Goal: Contribute content: Contribute content

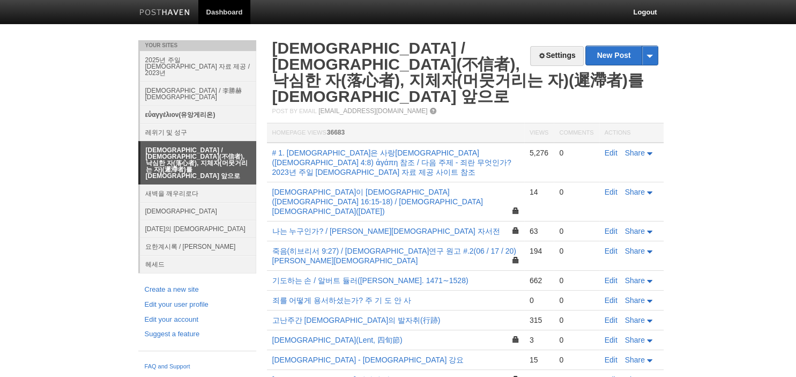
click at [190, 106] on link "εὐαγγέλιον(유앙게리온)" at bounding box center [198, 115] width 116 height 18
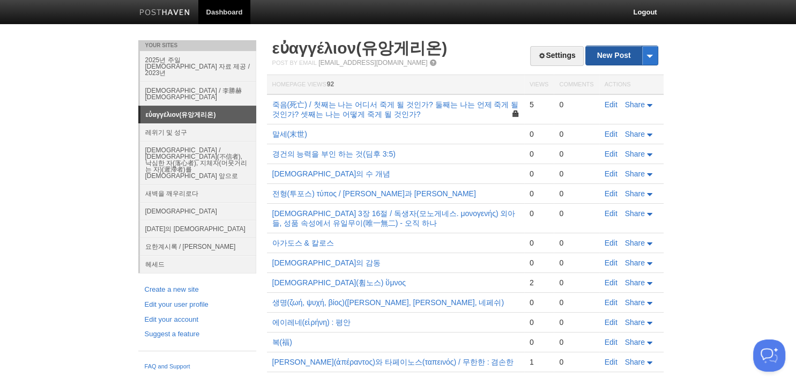
click at [623, 56] on link "New Post" at bounding box center [621, 55] width 71 height 19
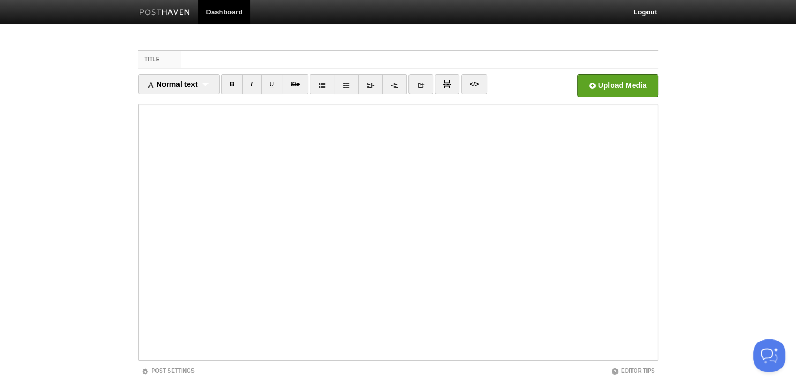
click at [493, 60] on input "Title" at bounding box center [419, 59] width 477 height 17
click at [322, 57] on input "새 언약의 일군(고린도후서 3:6)" at bounding box center [419, 59] width 477 height 17
type input "새 언약의 일군(고린도후서 3:6)"
click at [315, 62] on input "새 언약의 일군(고린도후서 3:6)" at bounding box center [419, 59] width 477 height 17
drag, startPoint x: 318, startPoint y: 57, endPoint x: 149, endPoint y: 50, distance: 169.5
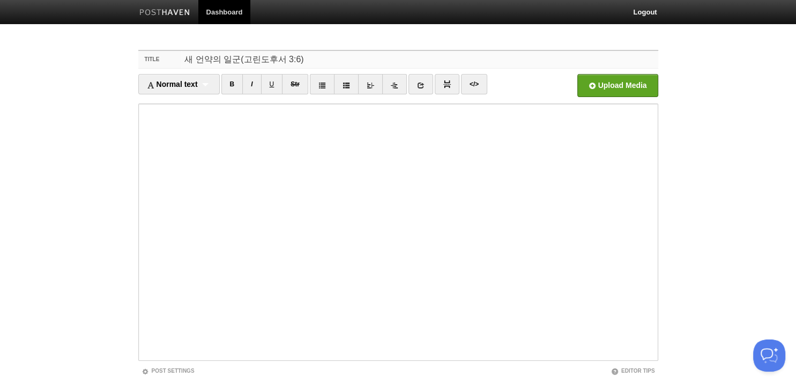
click at [181, 51] on input "새 언약의 일군(고린도후서 3:6)" at bounding box center [419, 59] width 477 height 17
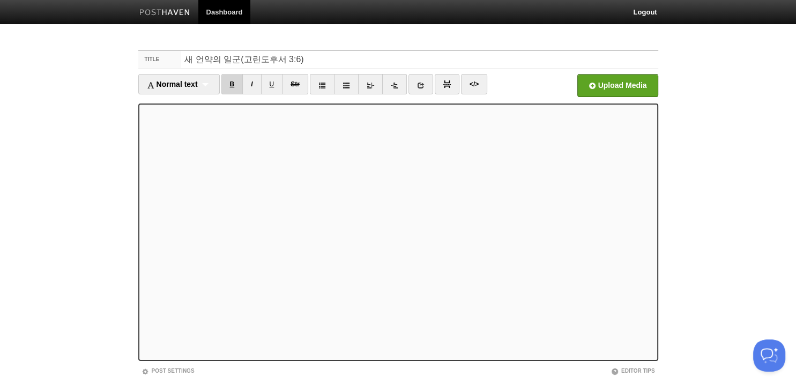
click at [240, 86] on link "B" at bounding box center [232, 84] width 22 height 20
click at [211, 85] on div "Normal text Normal text Heading 1 Heading 2 Heading 3" at bounding box center [178, 84] width 81 height 20
click at [173, 112] on link "Heading 1" at bounding box center [179, 119] width 80 height 16
click at [220, 79] on link "B" at bounding box center [217, 84] width 22 height 20
click at [217, 85] on link "B" at bounding box center [217, 84] width 22 height 20
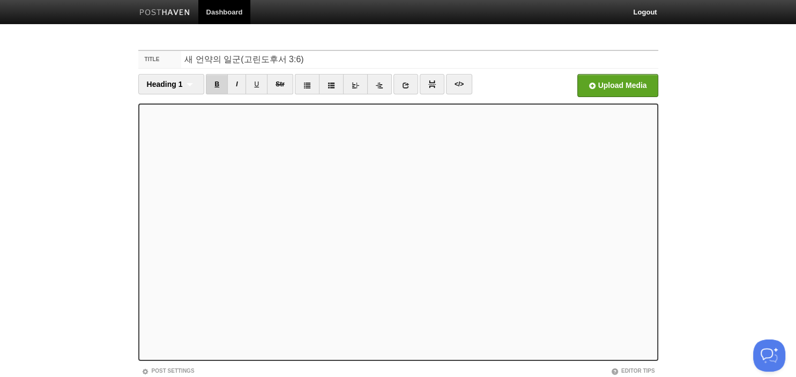
click at [222, 83] on link "B" at bounding box center [217, 84] width 22 height 20
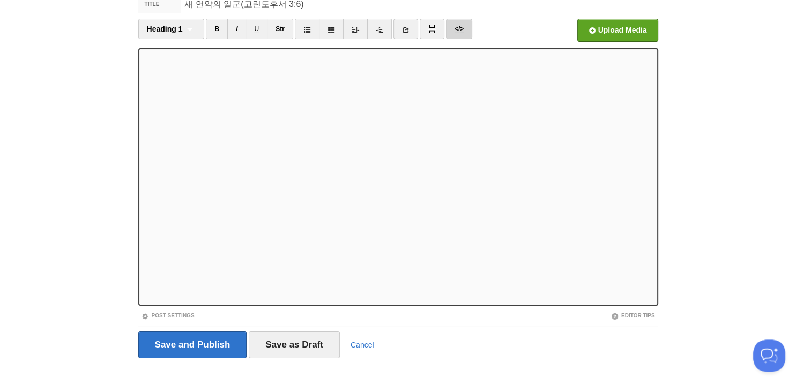
scroll to position [73, 0]
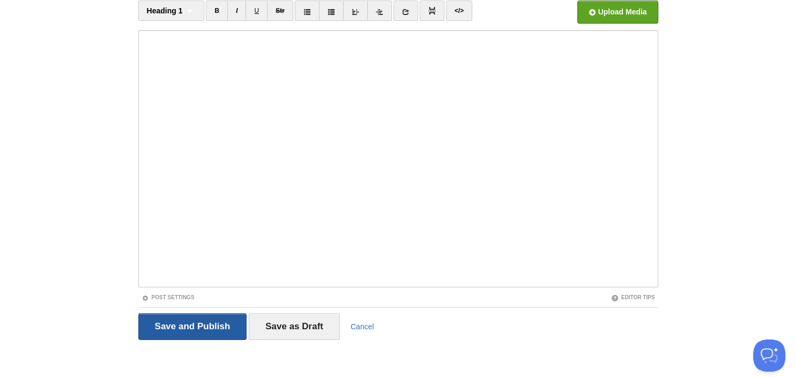
click at [205, 325] on input "Save and Publish" at bounding box center [192, 326] width 109 height 27
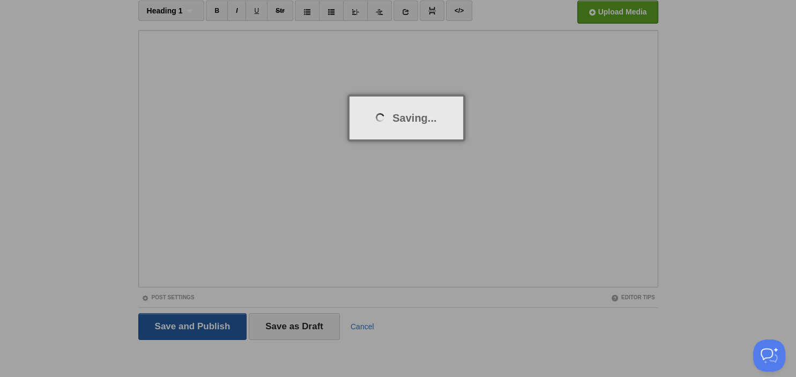
scroll to position [40, 0]
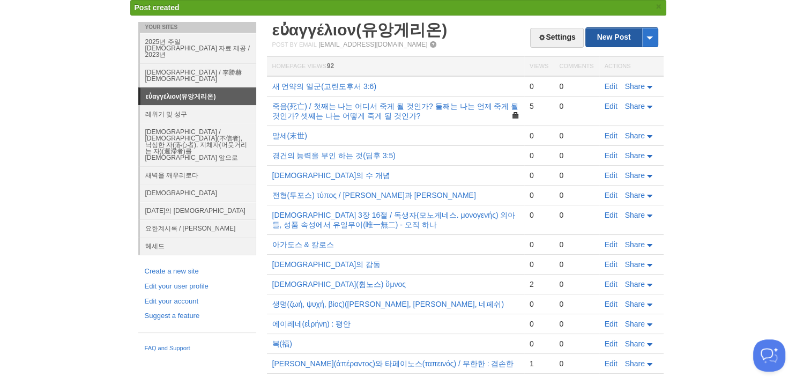
click at [623, 40] on link "New Post" at bounding box center [621, 37] width 71 height 19
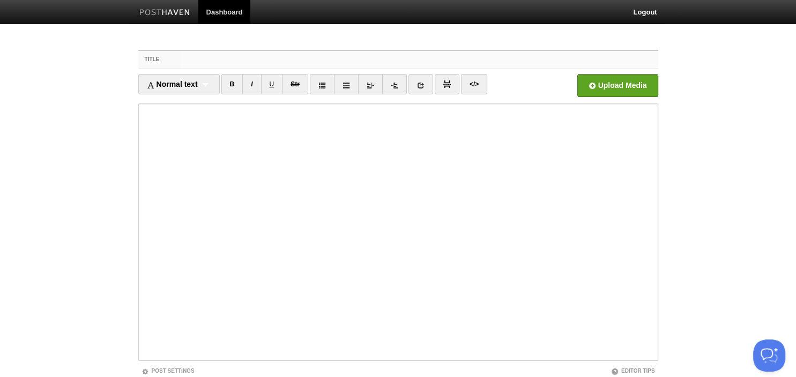
scroll to position [40, 0]
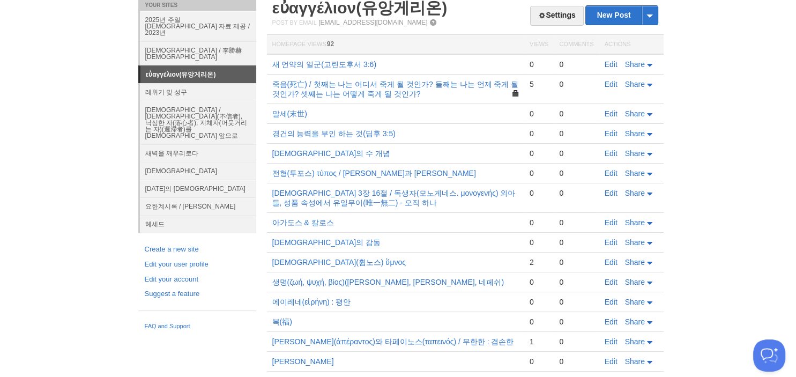
click at [614, 62] on link "Edit" at bounding box center [611, 64] width 13 height 9
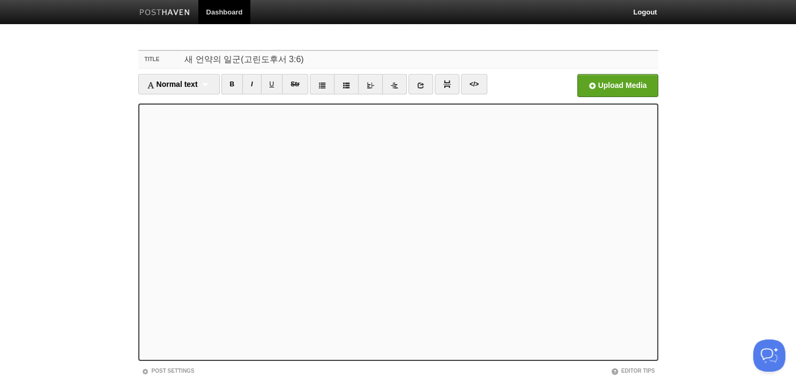
click at [370, 61] on input "새 언약의 일군(고린도후서 3:6)" at bounding box center [419, 59] width 477 height 17
click at [243, 85] on link "B" at bounding box center [232, 84] width 22 height 20
click at [258, 85] on link "I" at bounding box center [251, 84] width 19 height 20
click at [255, 91] on link "I" at bounding box center [251, 84] width 19 height 20
click at [229, 90] on link "B" at bounding box center [232, 84] width 22 height 20
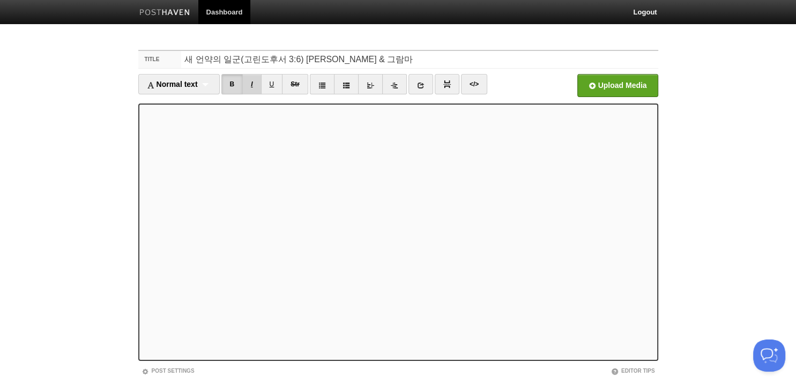
click at [255, 91] on link "I" at bounding box center [251, 84] width 19 height 20
click at [254, 88] on link "I" at bounding box center [251, 84] width 19 height 20
click at [332, 57] on input "새 언약의 일군(고린도후서 3:6) [PERSON_NAME] & 그람마" at bounding box center [419, 59] width 477 height 17
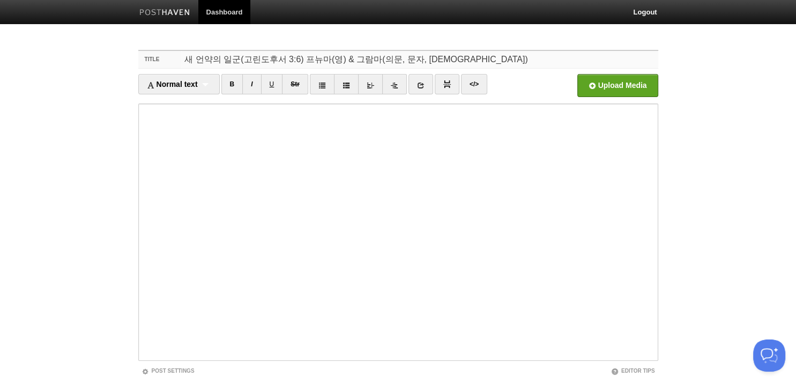
type input "새 언약의 일군(고린도후서 3:6) 프뉴마(영) & 그람마(의문, 문자, [DEMOGRAPHIC_DATA])"
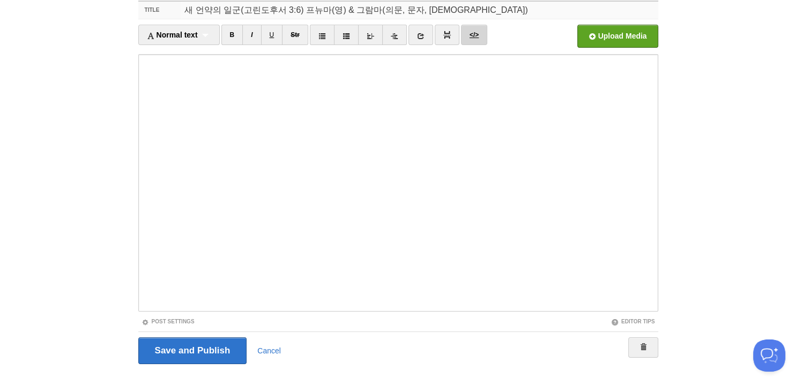
scroll to position [73, 0]
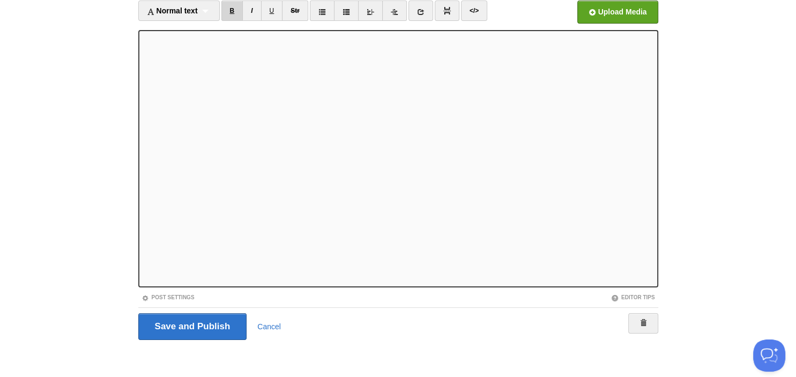
click at [242, 16] on link "B" at bounding box center [232, 11] width 22 height 20
click at [235, 15] on link "B" at bounding box center [232, 11] width 22 height 20
click at [237, 18] on link "B" at bounding box center [232, 11] width 22 height 20
click at [230, 14] on link "B" at bounding box center [232, 11] width 22 height 20
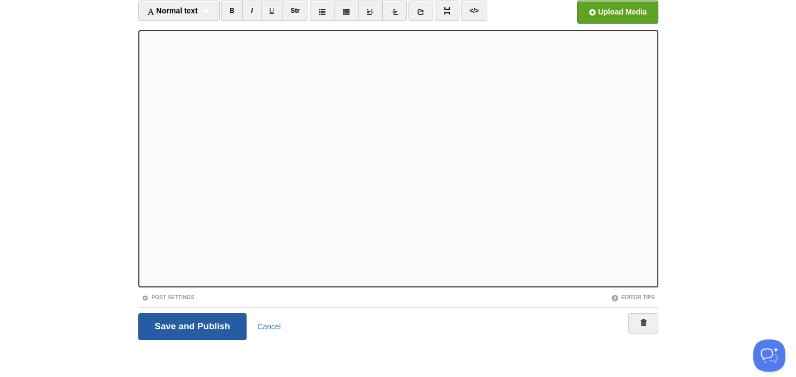
click at [168, 325] on input "Save and Publish" at bounding box center [192, 326] width 109 height 27
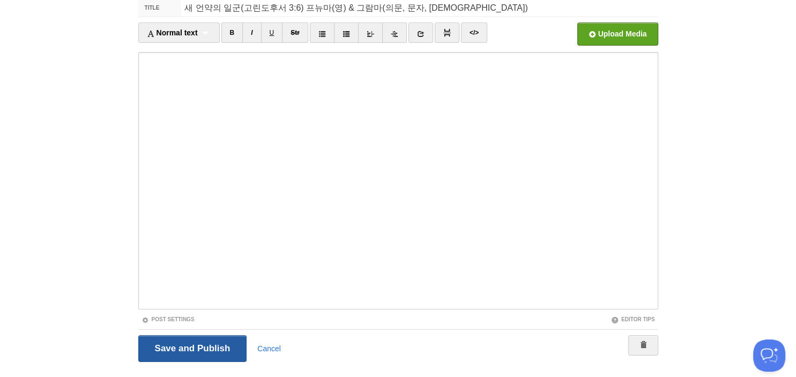
scroll to position [40, 0]
